Goal: Information Seeking & Learning: Learn about a topic

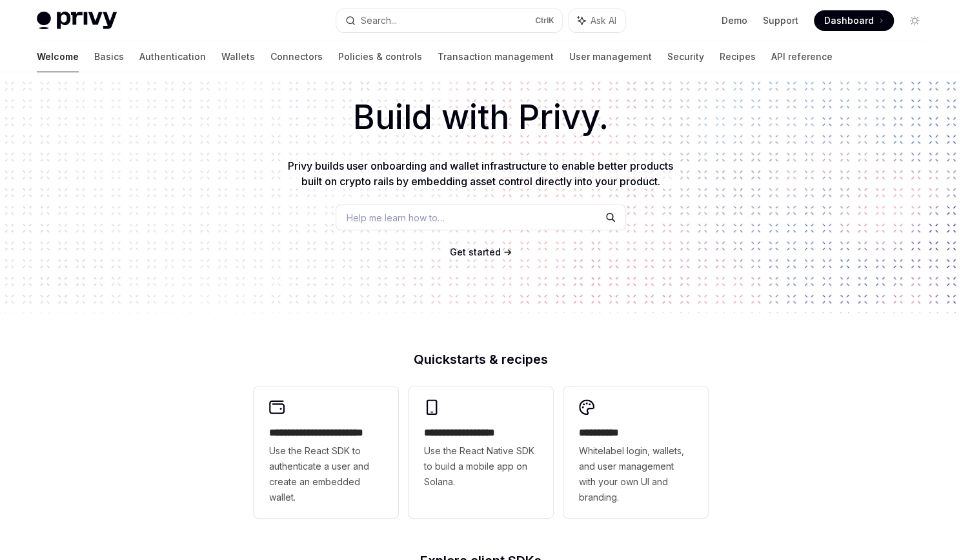
scroll to position [57, 0]
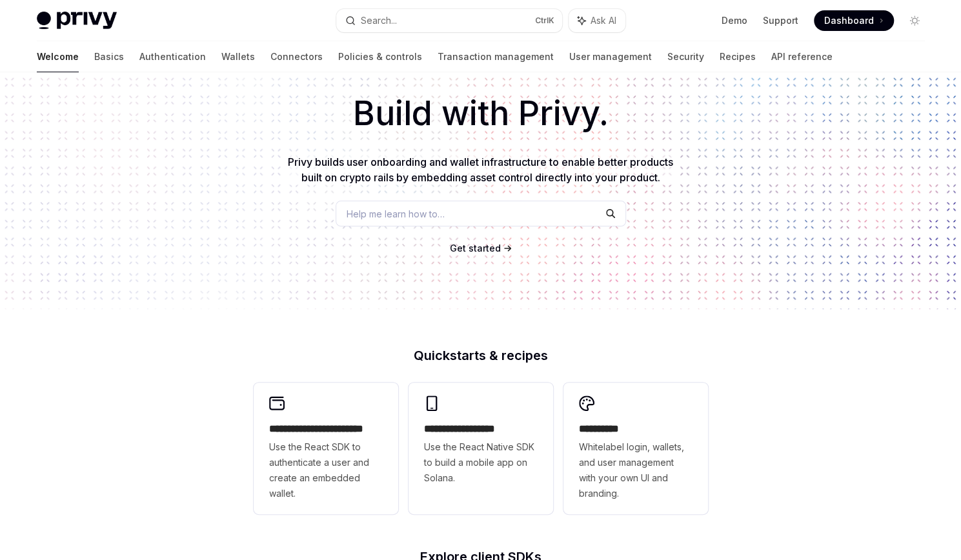
click at [324, 166] on span "Privy builds user onboarding and wallet infrastructure to enable better product…" at bounding box center [480, 170] width 385 height 28
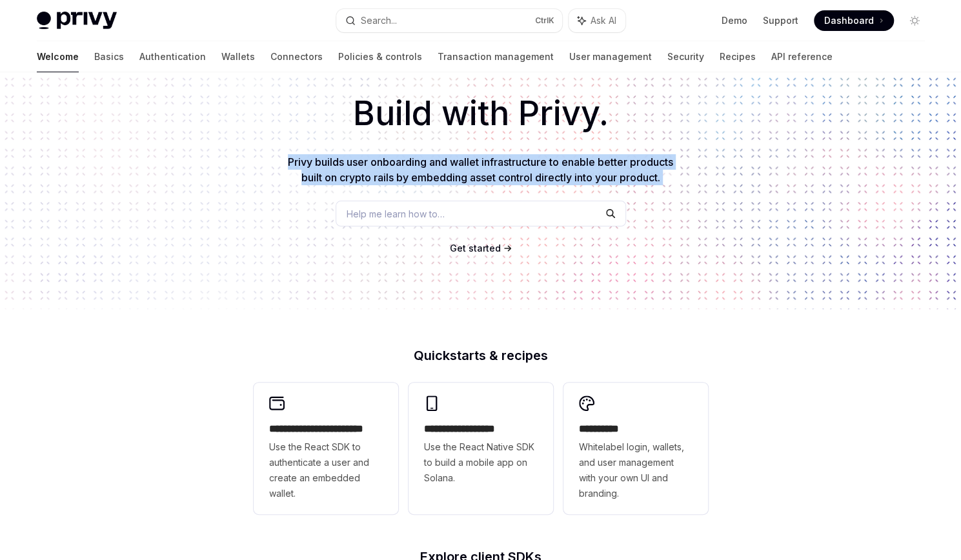
click at [324, 166] on span "Privy builds user onboarding and wallet infrastructure to enable better product…" at bounding box center [480, 170] width 385 height 28
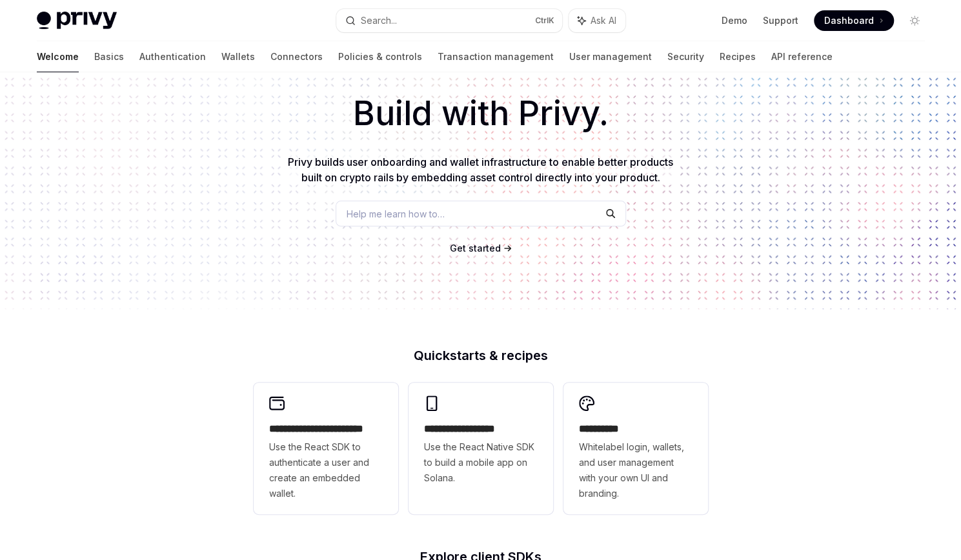
click at [320, 237] on div "Build with Privy. Privy builds user onboarding and wallet infrastructure to ena…" at bounding box center [480, 162] width 961 height 294
click at [385, 161] on span "Privy builds user onboarding and wallet infrastructure to enable better product…" at bounding box center [480, 170] width 385 height 28
click at [475, 162] on span "Privy builds user onboarding and wallet infrastructure to enable better product…" at bounding box center [480, 170] width 385 height 28
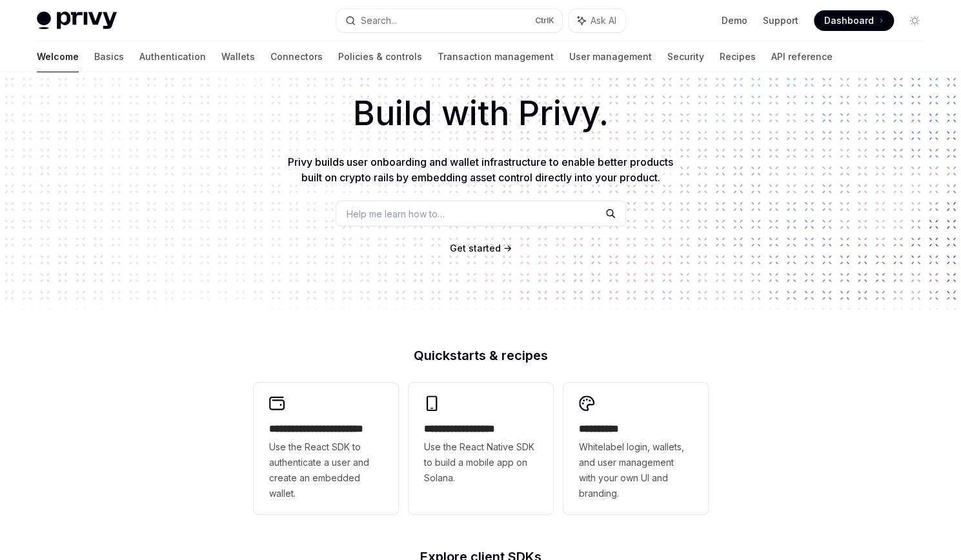
click at [523, 159] on span "Privy builds user onboarding and wallet infrastructure to enable better product…" at bounding box center [480, 170] width 385 height 28
click at [307, 175] on span "Privy builds user onboarding and wallet infrastructure to enable better product…" at bounding box center [480, 170] width 385 height 28
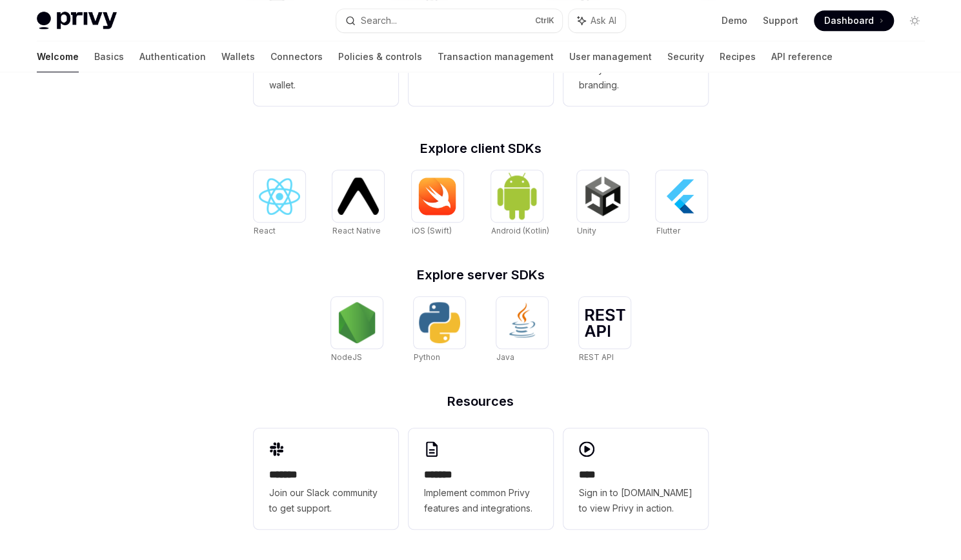
scroll to position [0, 0]
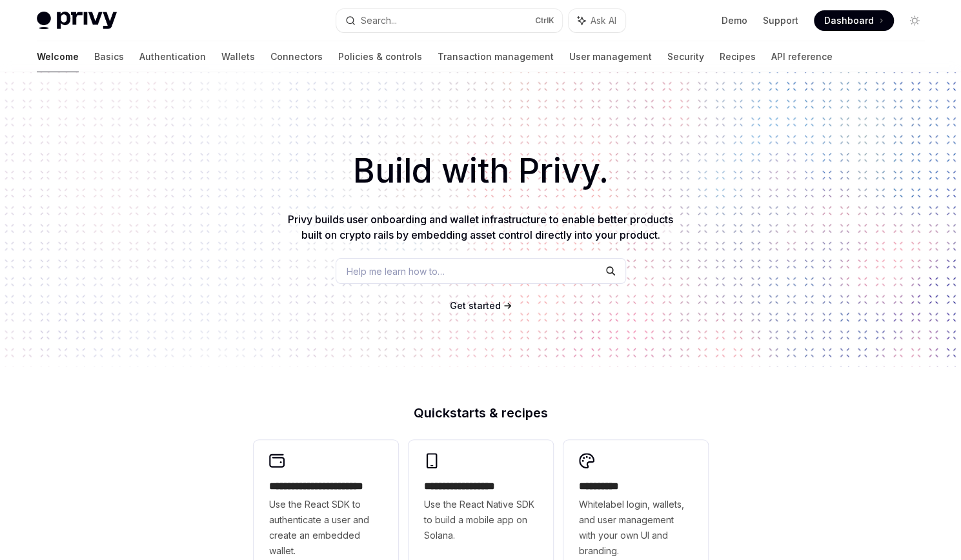
click at [645, 236] on span "Privy builds user onboarding and wallet infrastructure to enable better product…" at bounding box center [480, 227] width 385 height 28
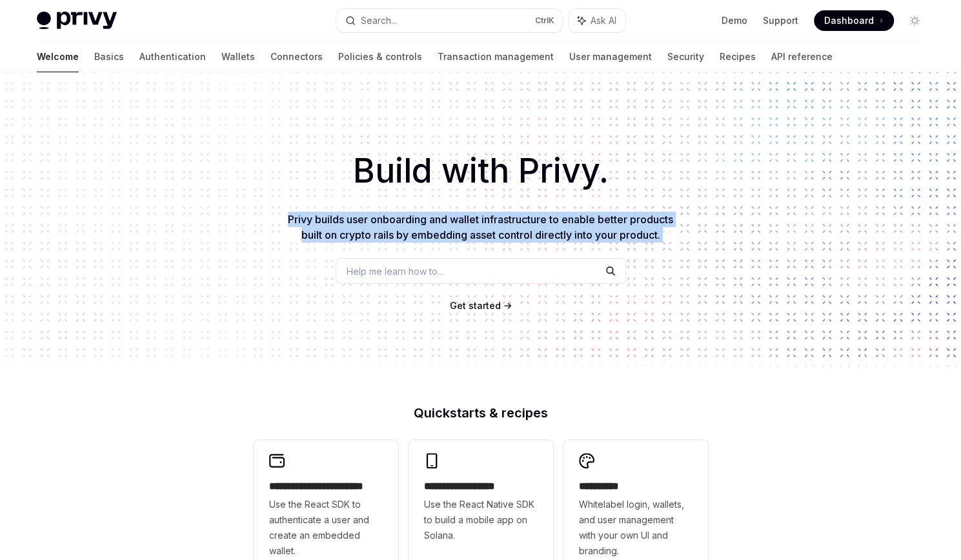
click at [645, 236] on span "Privy builds user onboarding and wallet infrastructure to enable better product…" at bounding box center [480, 227] width 385 height 28
click at [666, 262] on div "Build with Privy. Privy builds user onboarding and wallet infrastructure to ena…" at bounding box center [480, 219] width 961 height 294
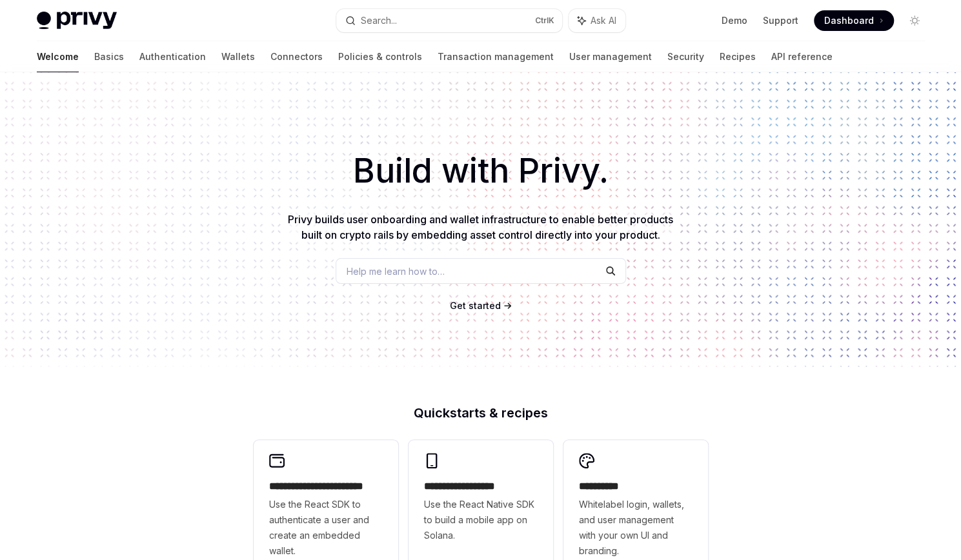
click at [658, 238] on span "Privy builds user onboarding and wallet infrastructure to enable better product…" at bounding box center [480, 227] width 385 height 28
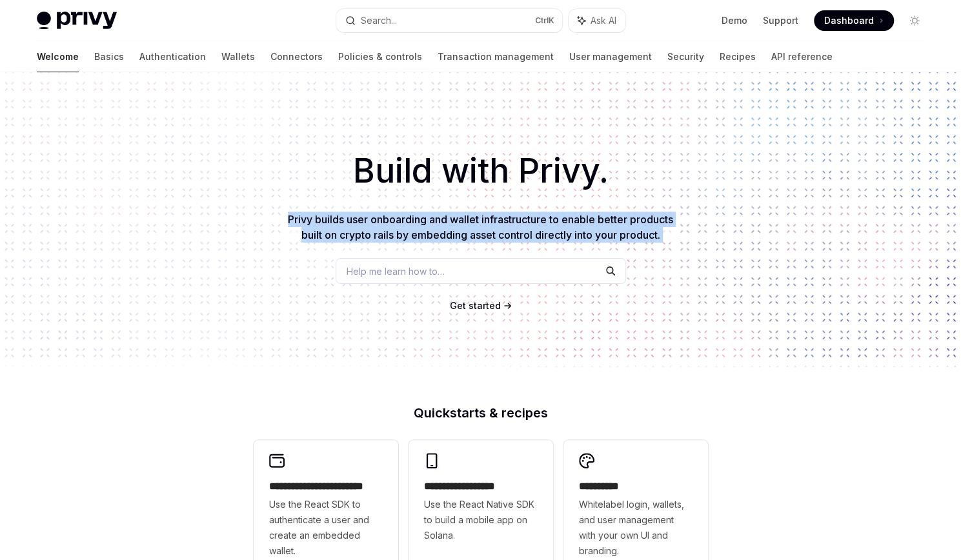
click at [658, 238] on span "Privy builds user onboarding and wallet infrastructure to enable better product…" at bounding box center [480, 227] width 385 height 28
click at [658, 250] on div "Build with Privy. Privy builds user onboarding and wallet infrastructure to ena…" at bounding box center [480, 219] width 961 height 294
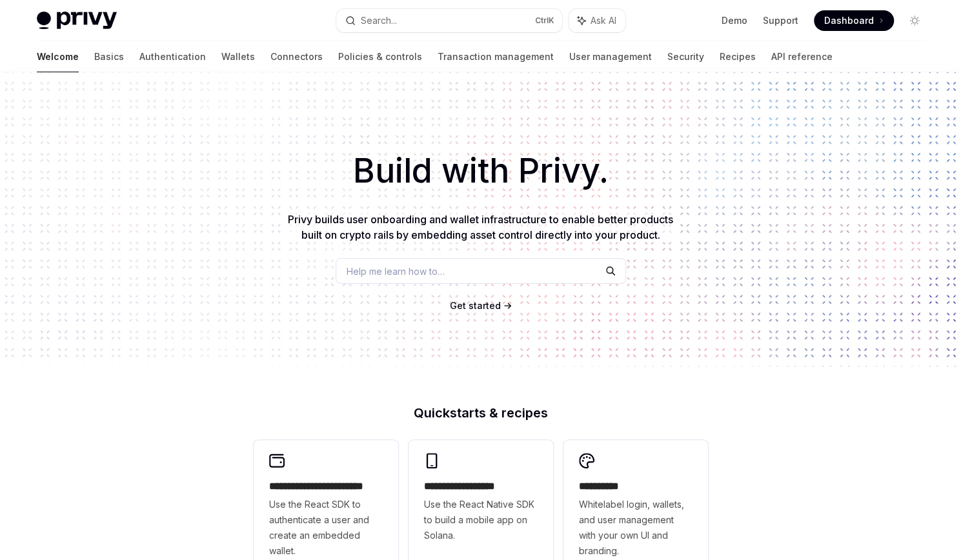
click at [668, 223] on span "Privy builds user onboarding and wallet infrastructure to enable better product…" at bounding box center [480, 227] width 385 height 28
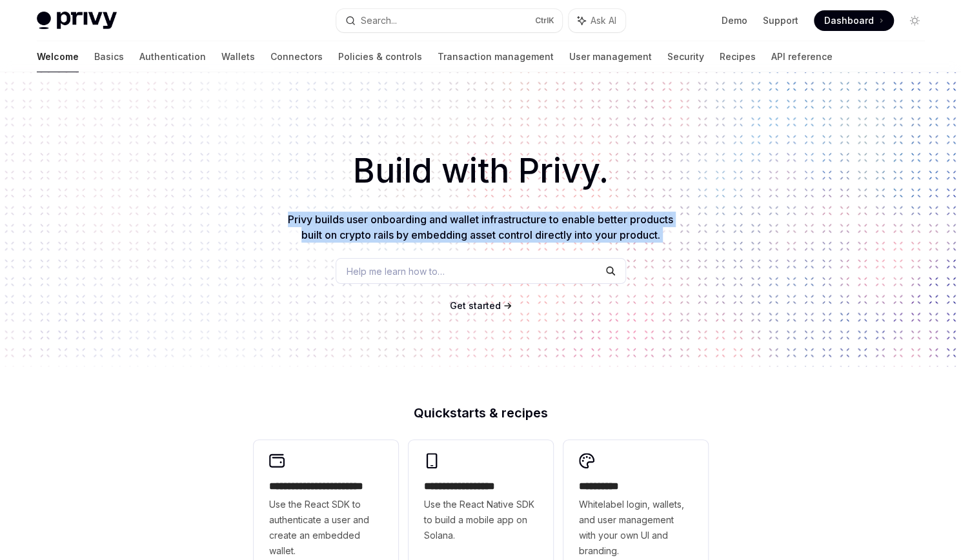
drag, startPoint x: 668, startPoint y: 223, endPoint x: 672, endPoint y: 242, distance: 19.3
click at [672, 242] on p "Privy builds user onboarding and wallet infrastructure to enable better product…" at bounding box center [481, 227] width 392 height 31
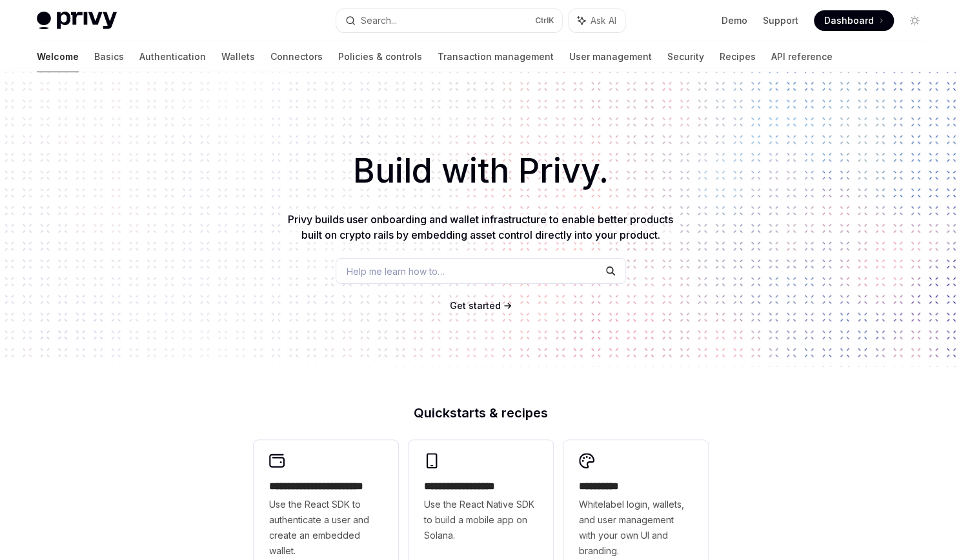
click at [661, 238] on span "Privy builds user onboarding and wallet infrastructure to enable better product…" at bounding box center [480, 227] width 385 height 28
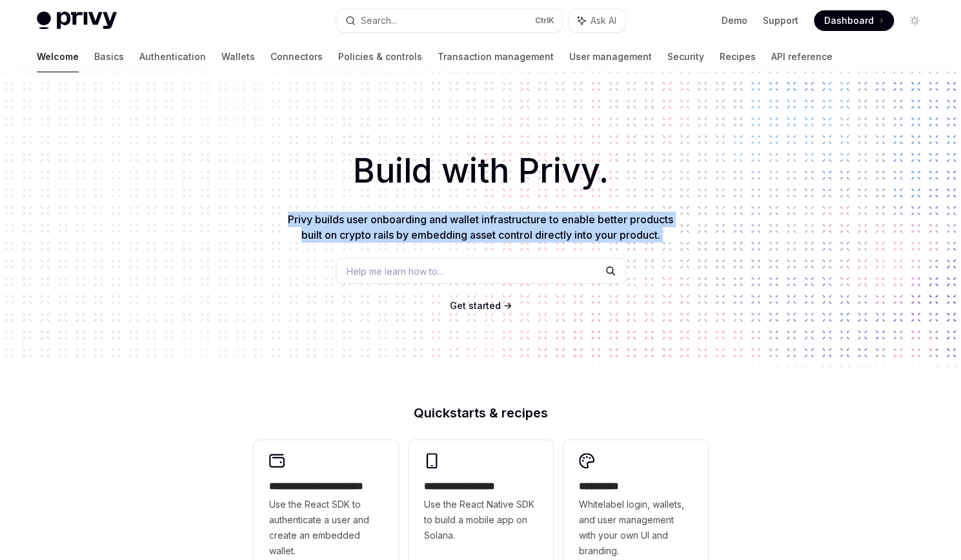
click at [661, 238] on span "Privy builds user onboarding and wallet infrastructure to enable better product…" at bounding box center [480, 227] width 385 height 28
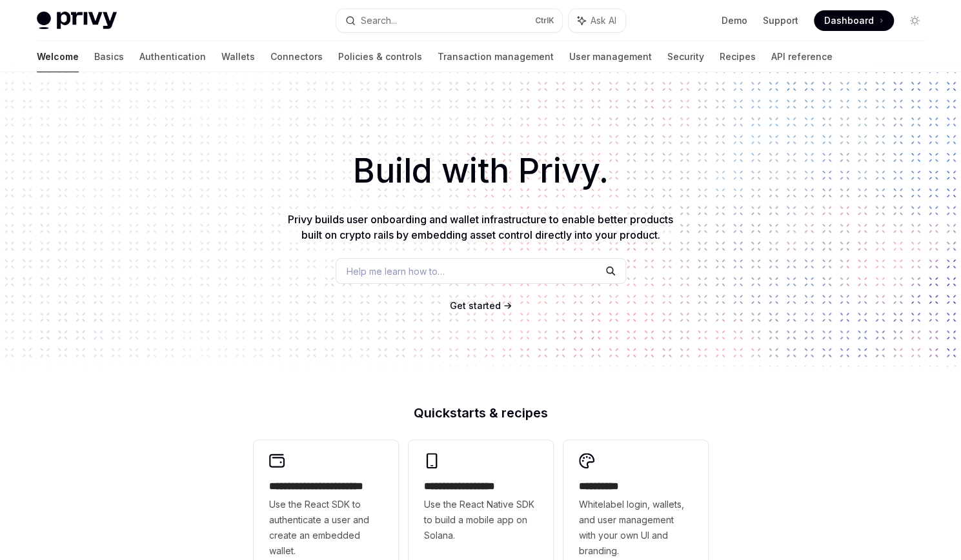
click at [661, 238] on span "Privy builds user onboarding and wallet infrastructure to enable better product…" at bounding box center [480, 227] width 385 height 28
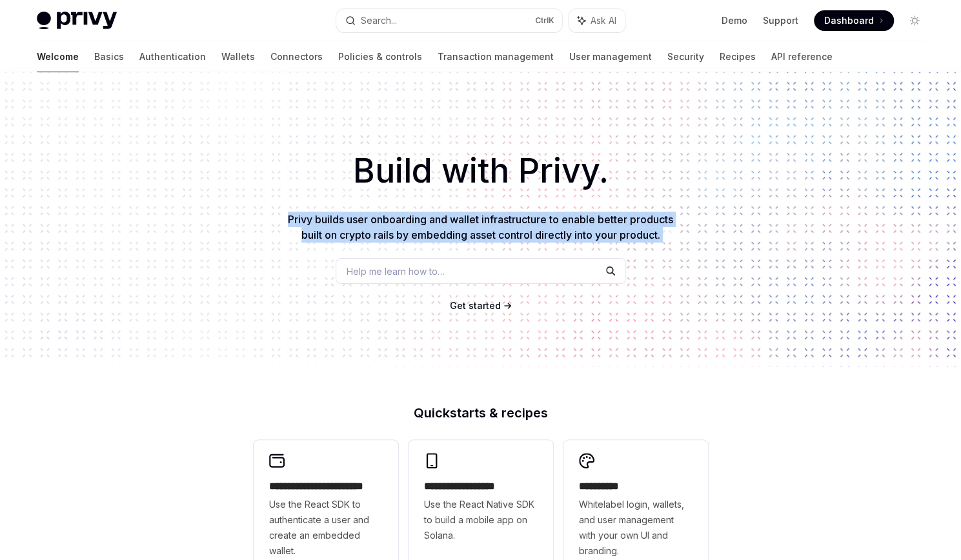
click at [661, 238] on span "Privy builds user onboarding and wallet infrastructure to enable better product…" at bounding box center [480, 227] width 385 height 28
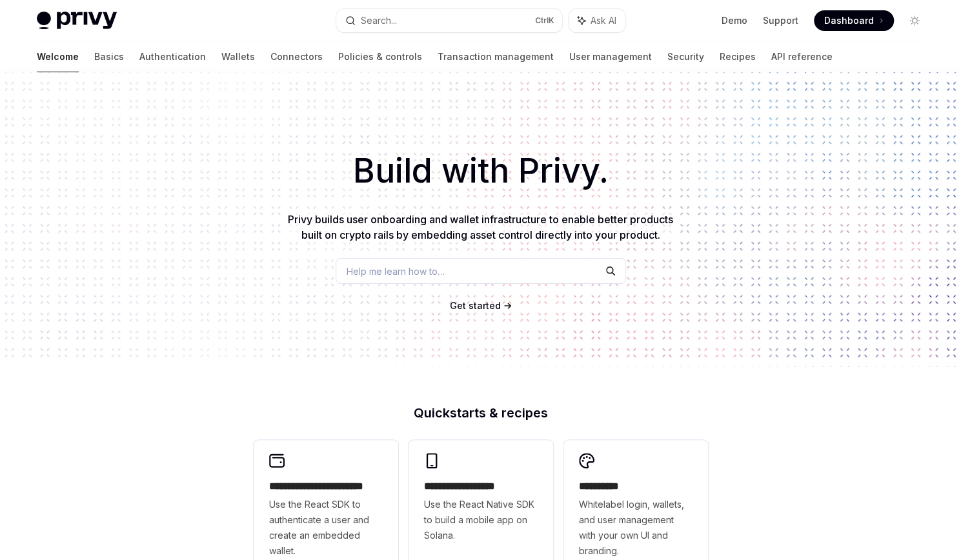
click at [662, 285] on div "Build with Privy. Privy builds user onboarding and wallet infrastructure to ena…" at bounding box center [480, 219] width 961 height 294
click at [560, 154] on h1 "Build with Privy." at bounding box center [481, 171] width 920 height 50
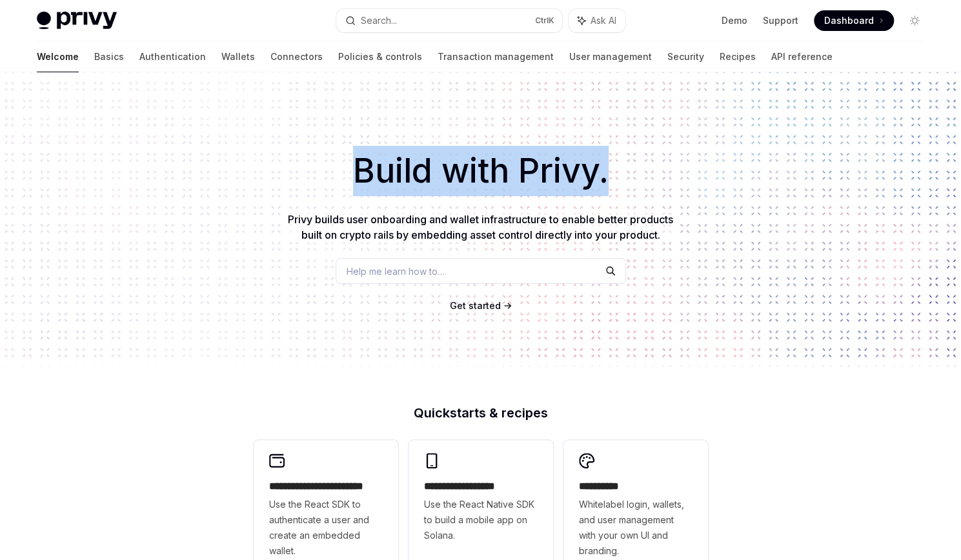
click at [560, 154] on h1 "Build with Privy." at bounding box center [481, 171] width 920 height 50
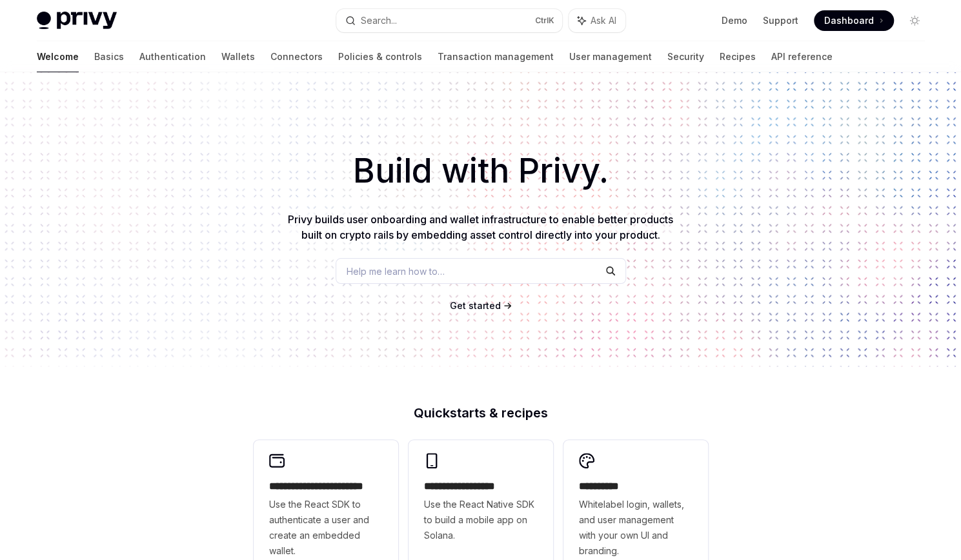
click at [627, 207] on div "Build with Privy. Privy builds user onboarding and wallet infrastructure to ena…" at bounding box center [480, 219] width 961 height 294
click at [721, 166] on h1 "Build with Privy." at bounding box center [481, 171] width 920 height 50
